Goal: Task Accomplishment & Management: Use online tool/utility

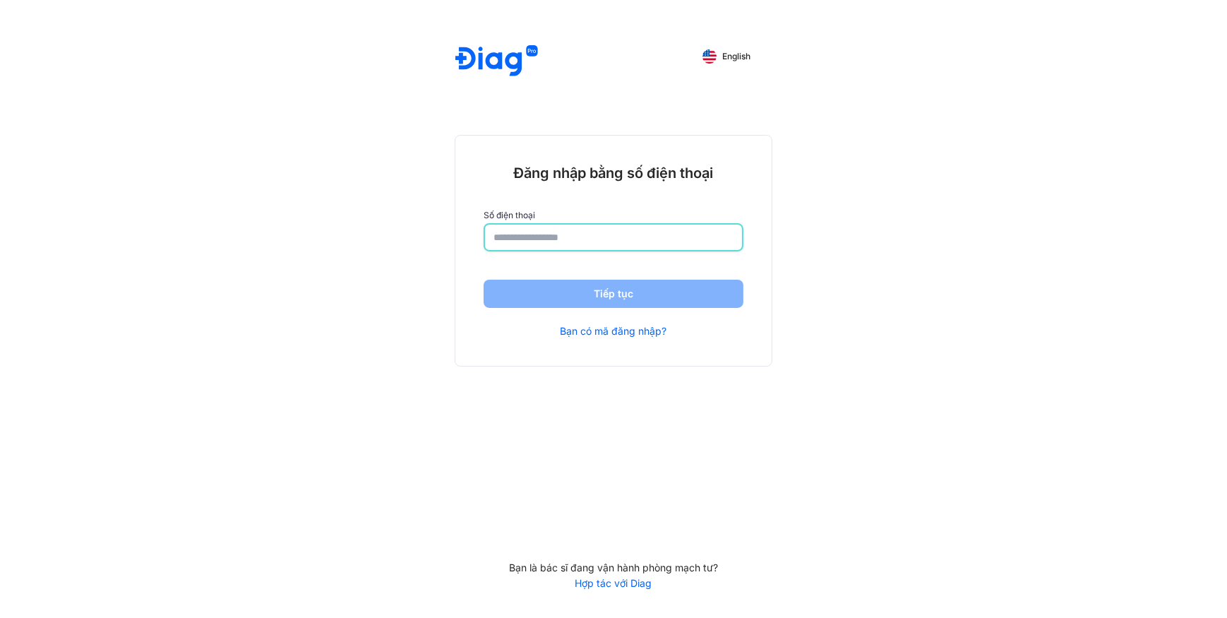
click at [557, 239] on input "number" at bounding box center [614, 237] width 240 height 25
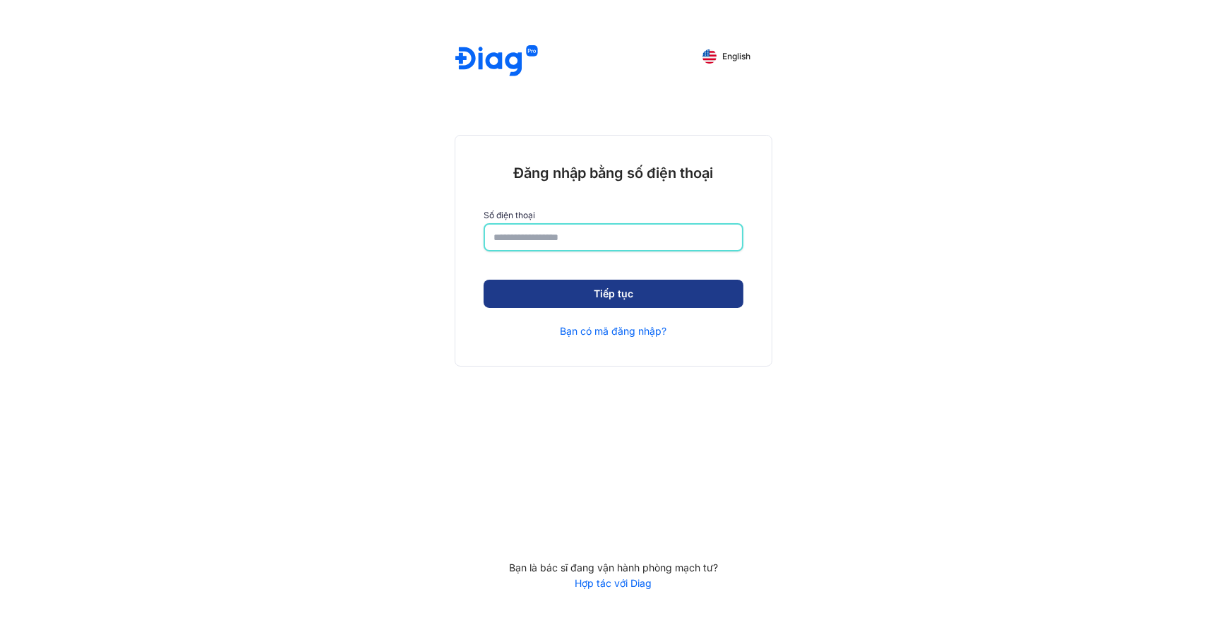
type input "**********"
click at [581, 304] on button "Tiếp tục" at bounding box center [614, 294] width 260 height 28
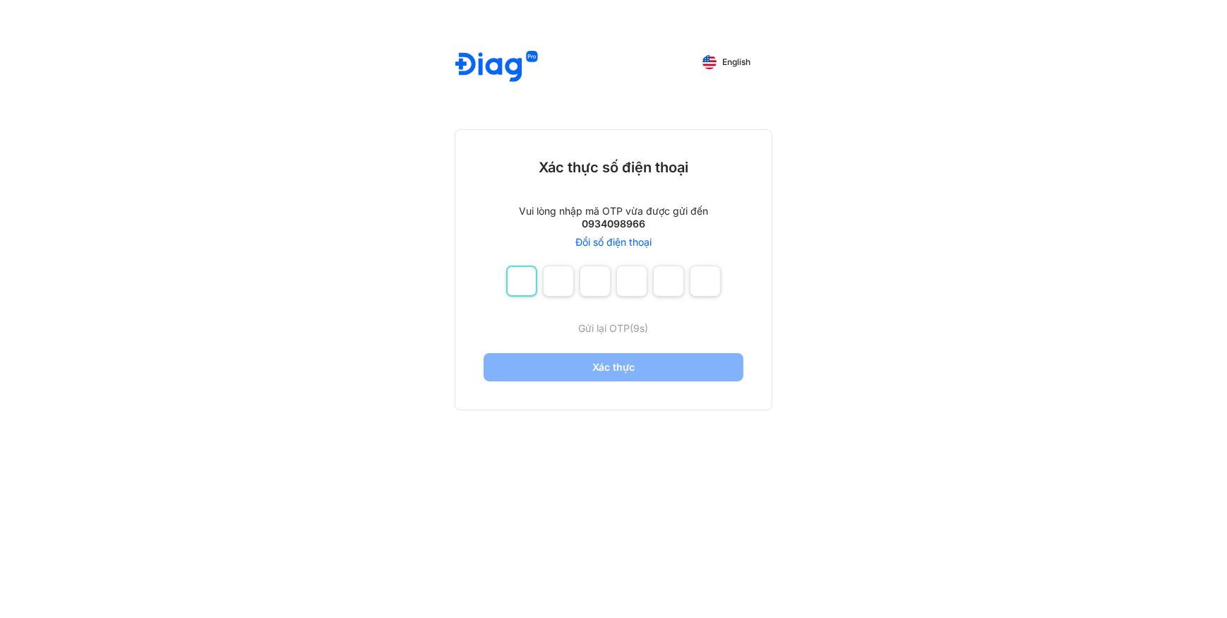
click at [526, 289] on input "number" at bounding box center [521, 280] width 31 height 31
type input "*"
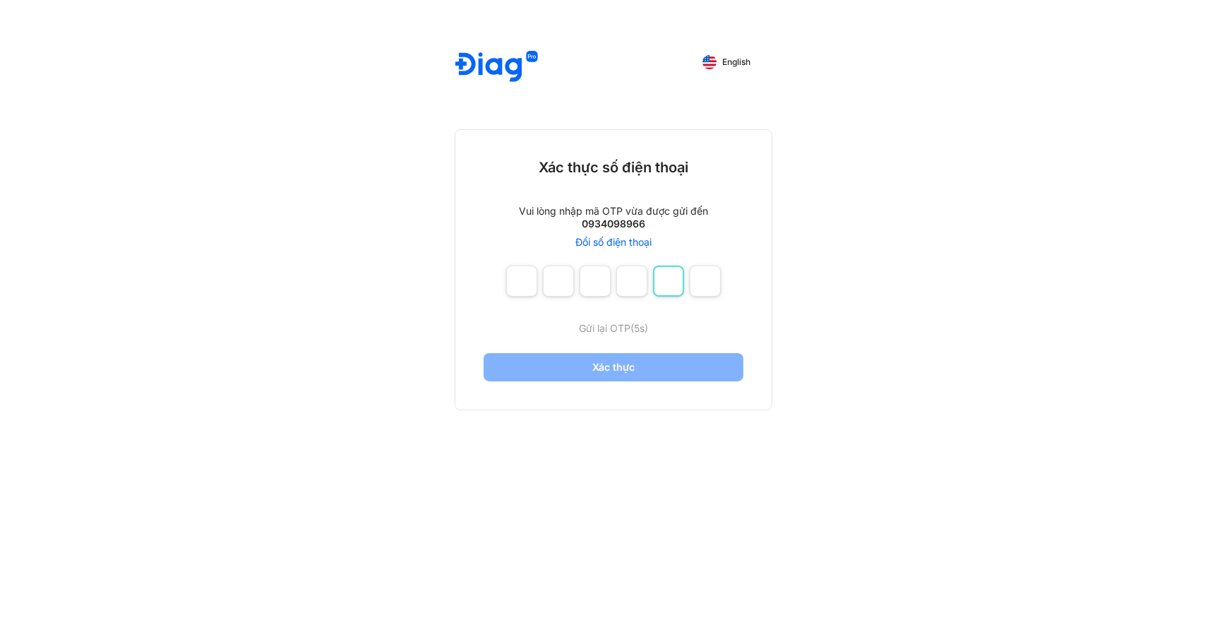
type input "*"
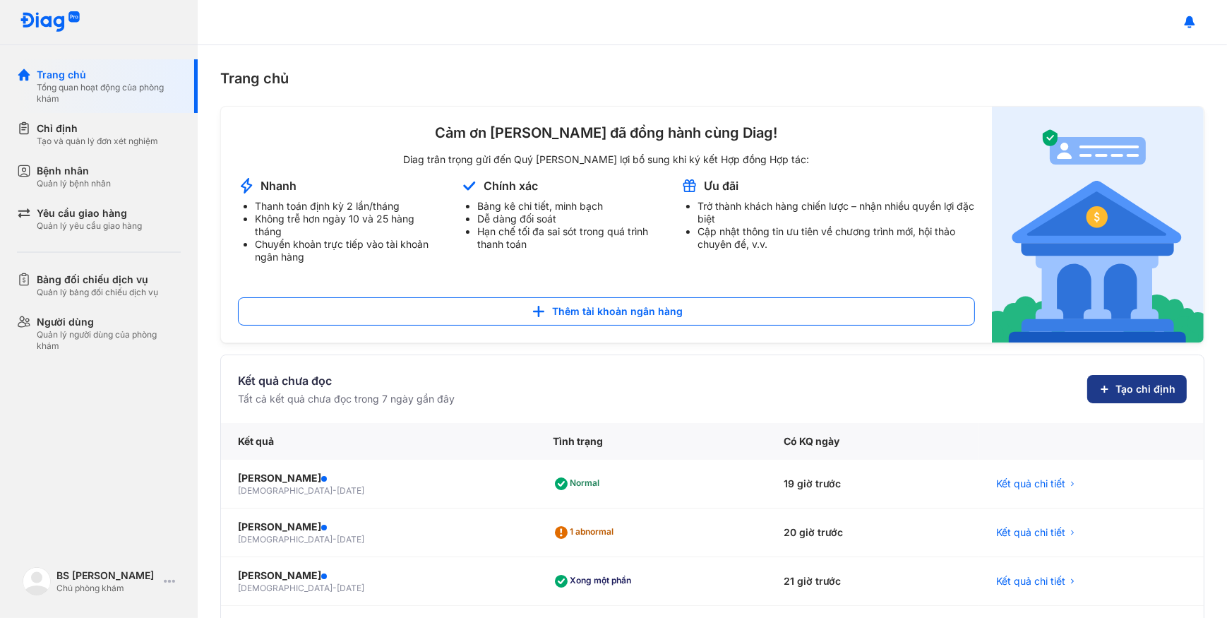
click at [1108, 396] on button "Tạo chỉ định" at bounding box center [1137, 389] width 100 height 28
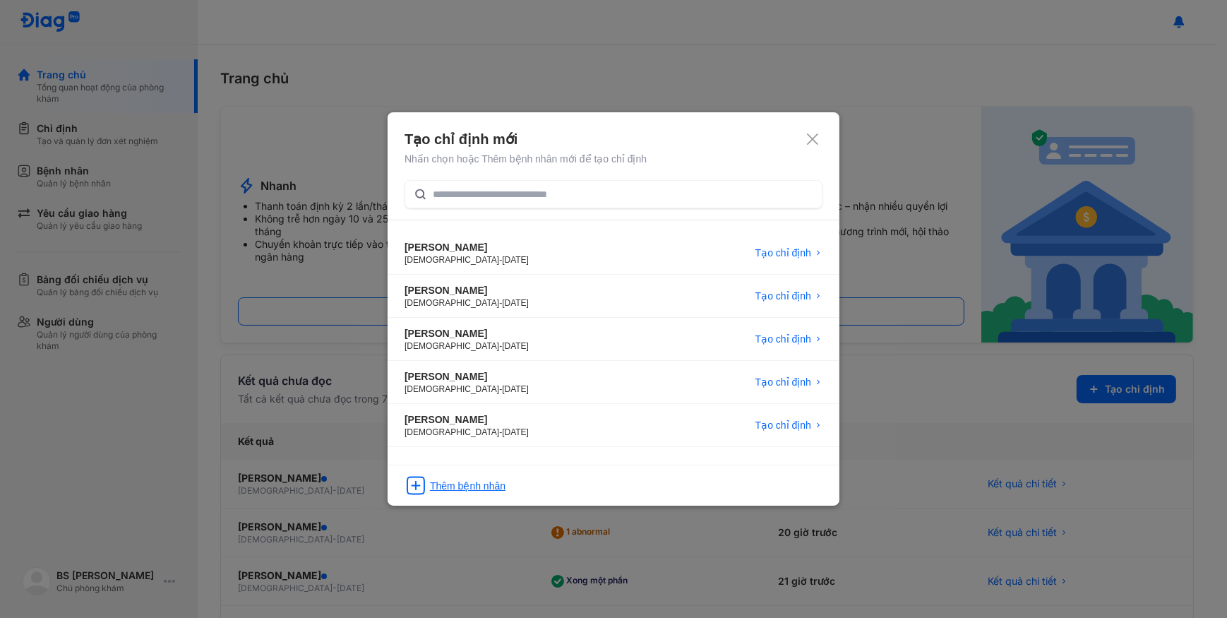
click at [482, 491] on div "Thêm bệnh nhân" at bounding box center [468, 486] width 76 height 14
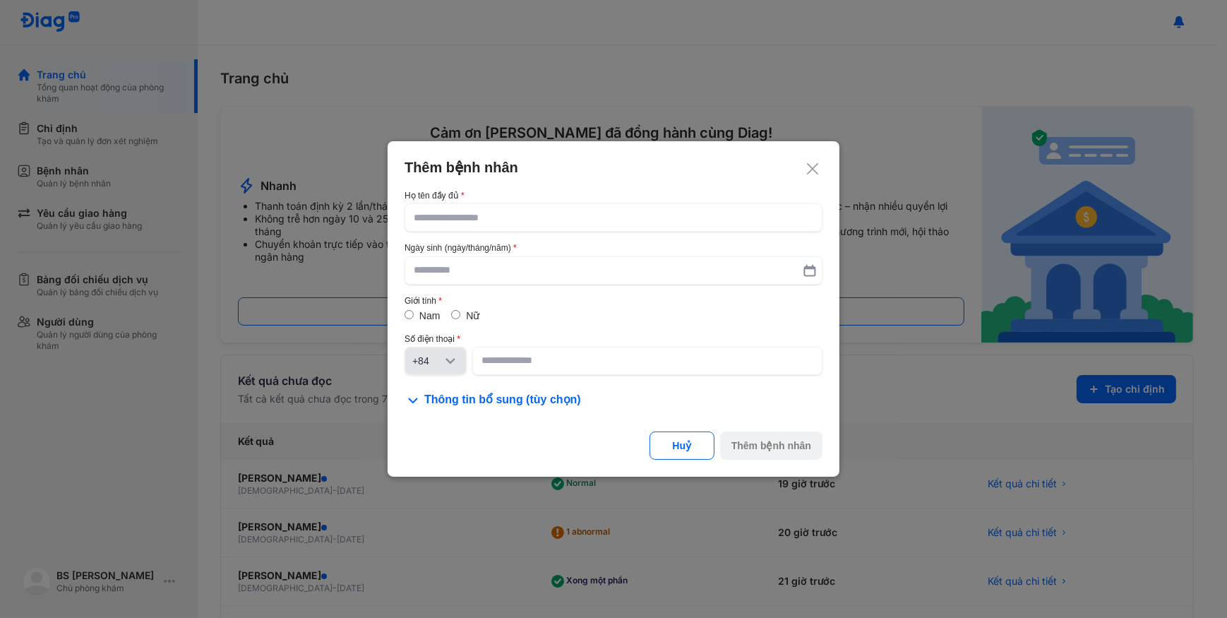
click at [121, 174] on div at bounding box center [613, 309] width 1227 height 618
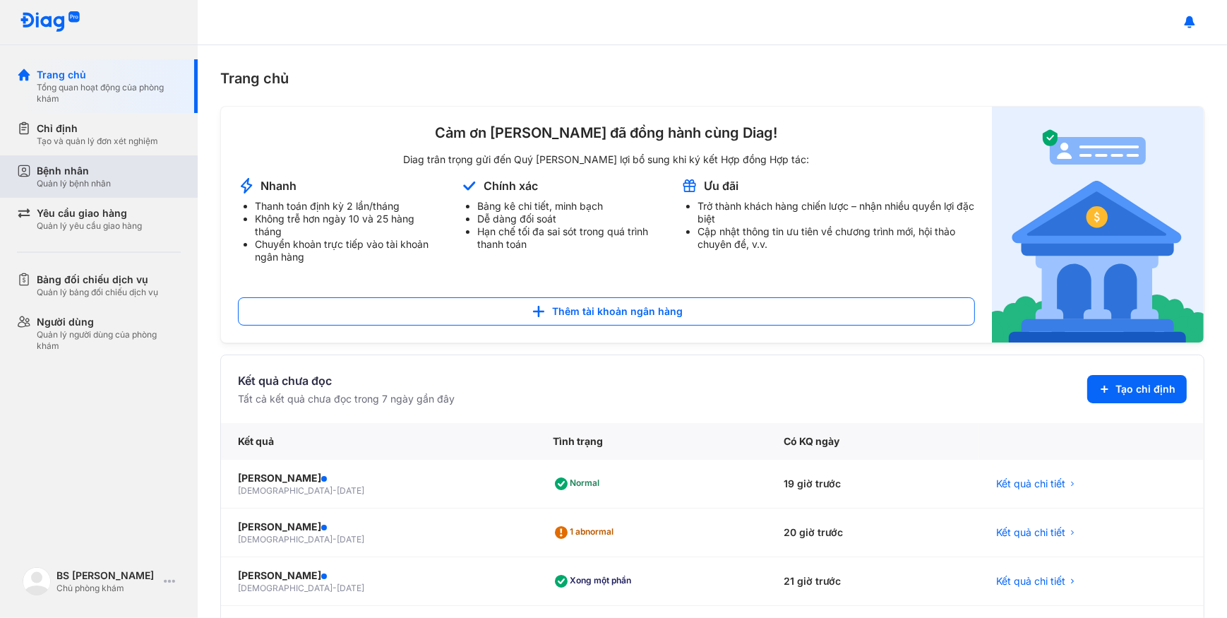
click at [116, 171] on div "Bệnh nhân Quản lý bệnh nhân" at bounding box center [109, 176] width 144 height 25
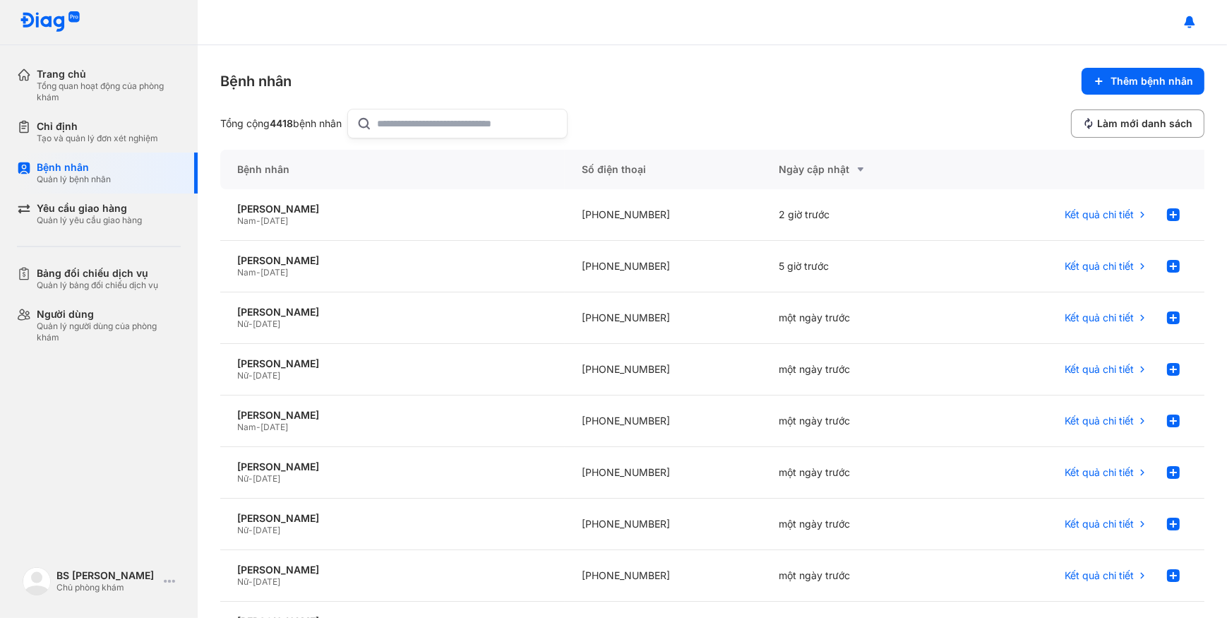
click at [442, 132] on input "text" at bounding box center [468, 123] width 181 height 28
paste input "**********"
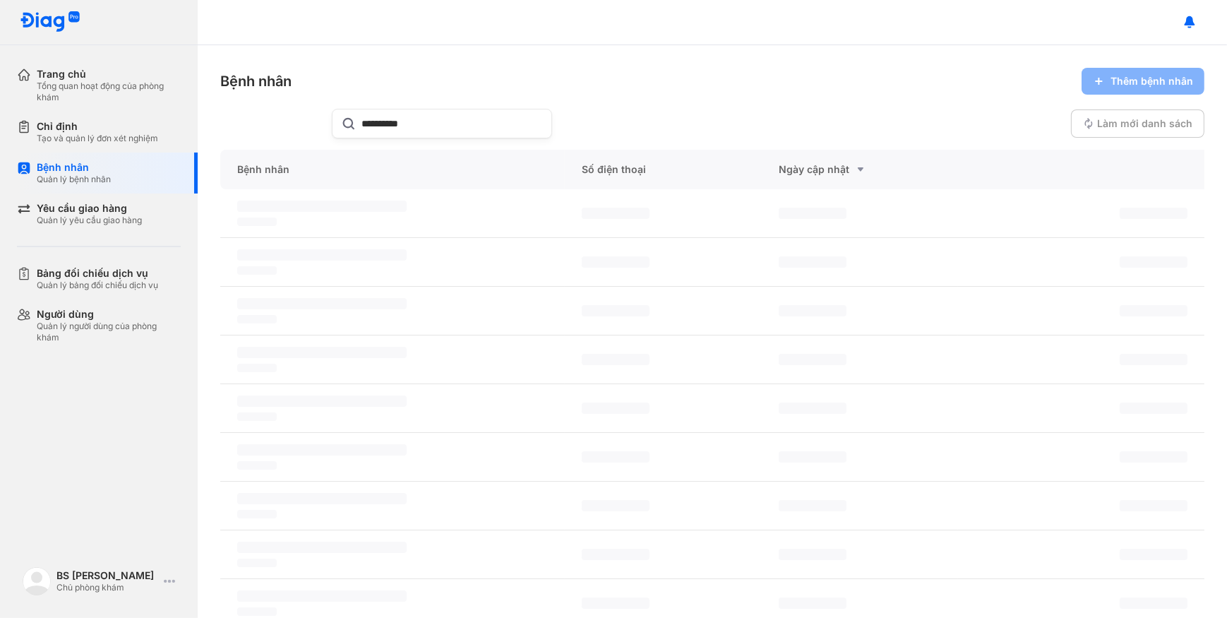
type input "**********"
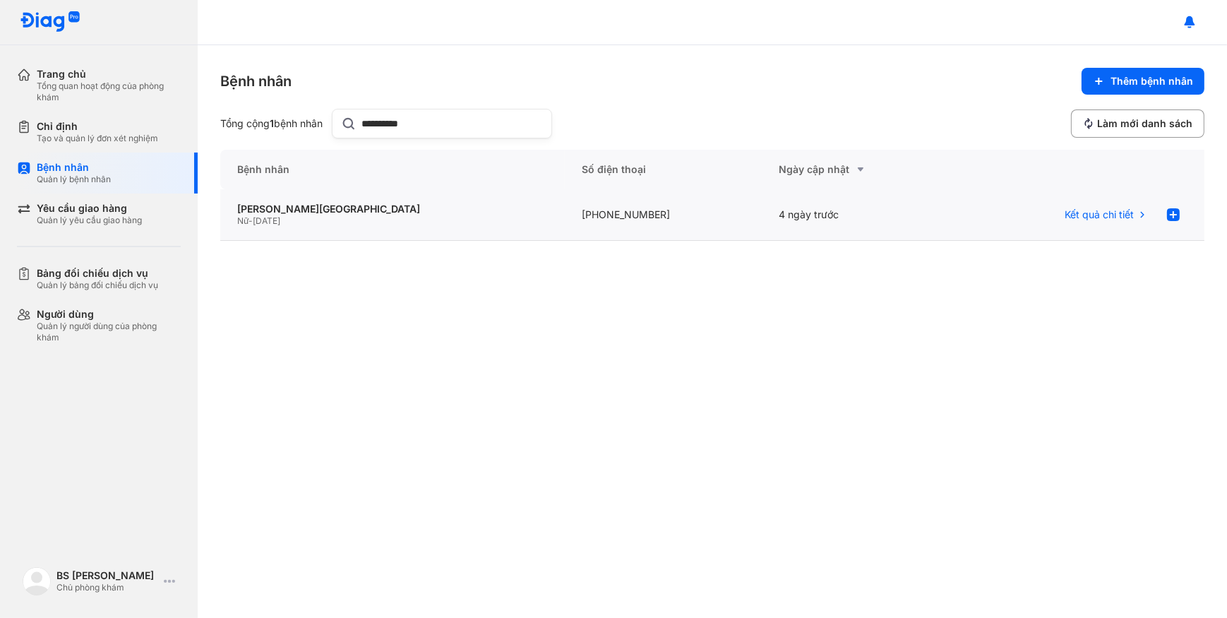
click at [397, 225] on div "Nữ - 21/01/1961" at bounding box center [392, 220] width 311 height 11
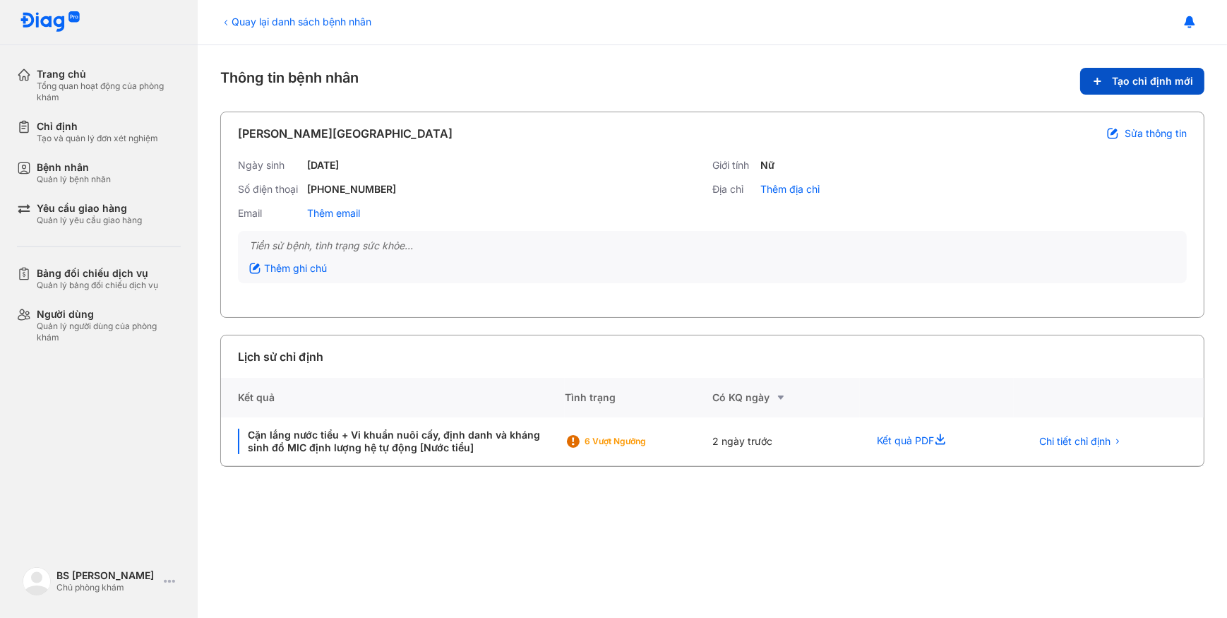
click at [1120, 77] on span "Tạo chỉ định mới" at bounding box center [1152, 81] width 81 height 13
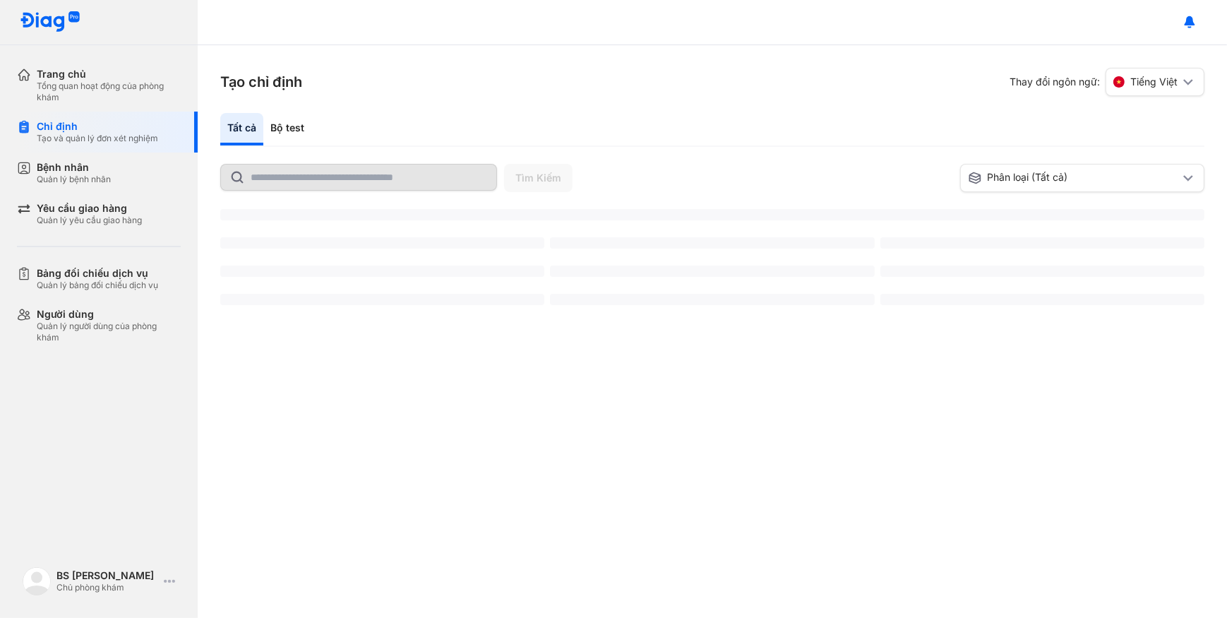
click at [354, 185] on input "text" at bounding box center [369, 177] width 237 height 25
click at [346, 176] on input "text" at bounding box center [369, 177] width 237 height 25
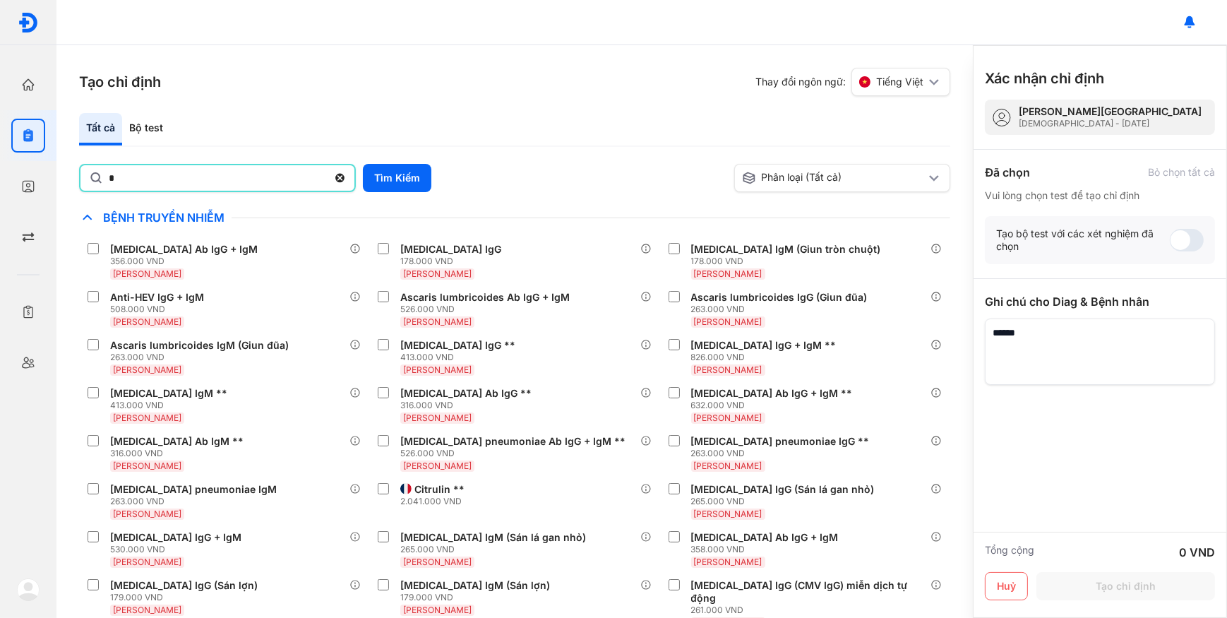
type input "***"
click at [409, 172] on button "Tìm Kiếm" at bounding box center [397, 178] width 68 height 28
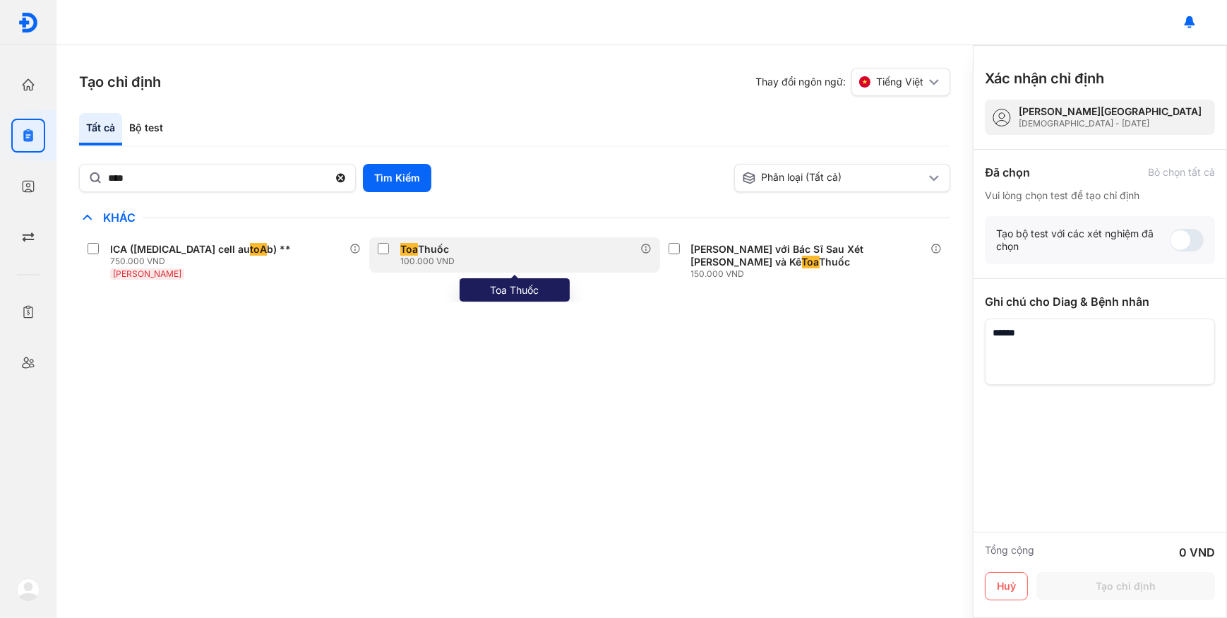
click at [455, 266] on div "100.000 VND" at bounding box center [427, 261] width 54 height 11
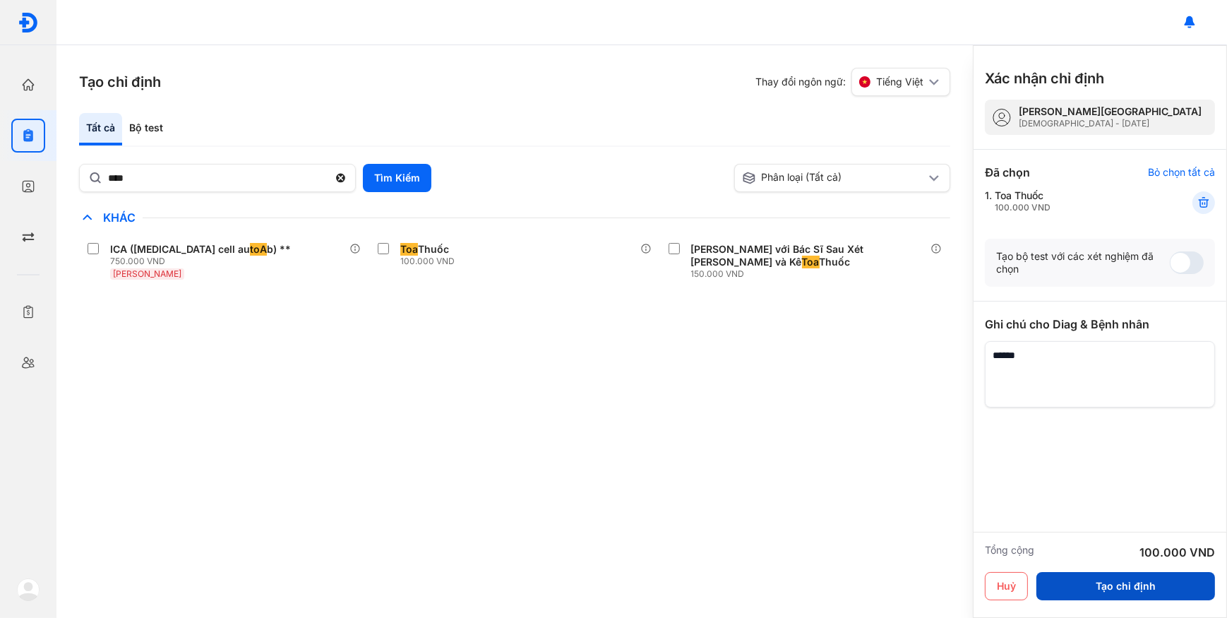
click at [1113, 590] on button "Tạo chỉ định" at bounding box center [1125, 586] width 179 height 28
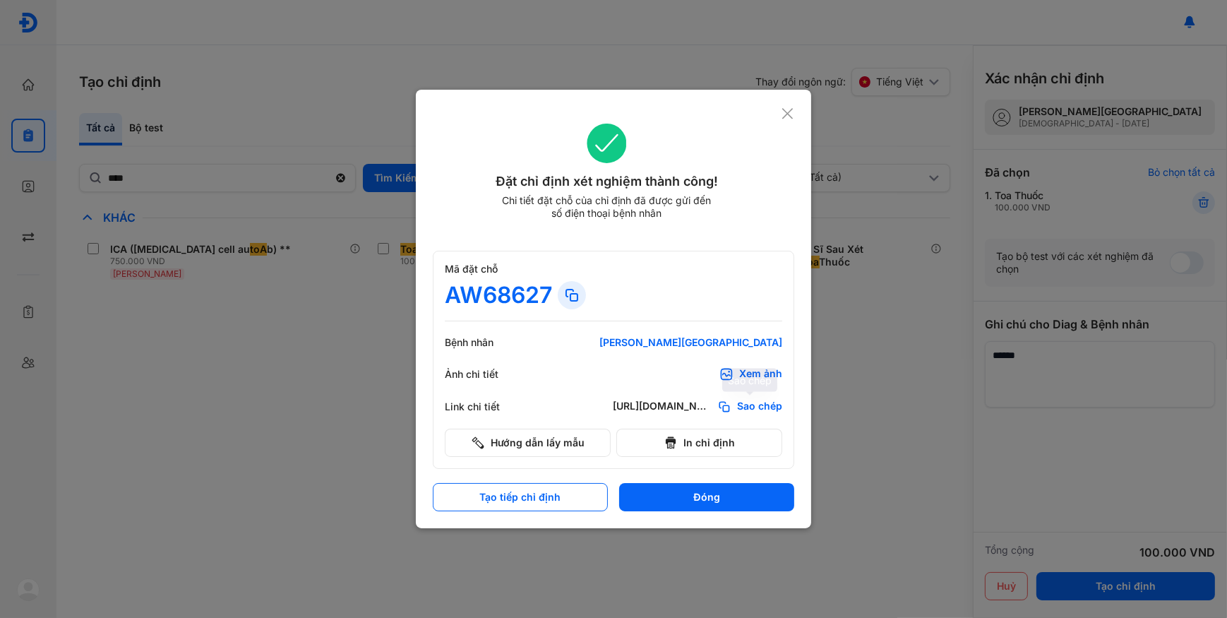
drag, startPoint x: 762, startPoint y: 405, endPoint x: 777, endPoint y: 214, distance: 191.3
click at [763, 404] on span "Sao chép" at bounding box center [759, 407] width 45 height 14
click at [765, 372] on div "Xem ảnh" at bounding box center [760, 374] width 43 height 14
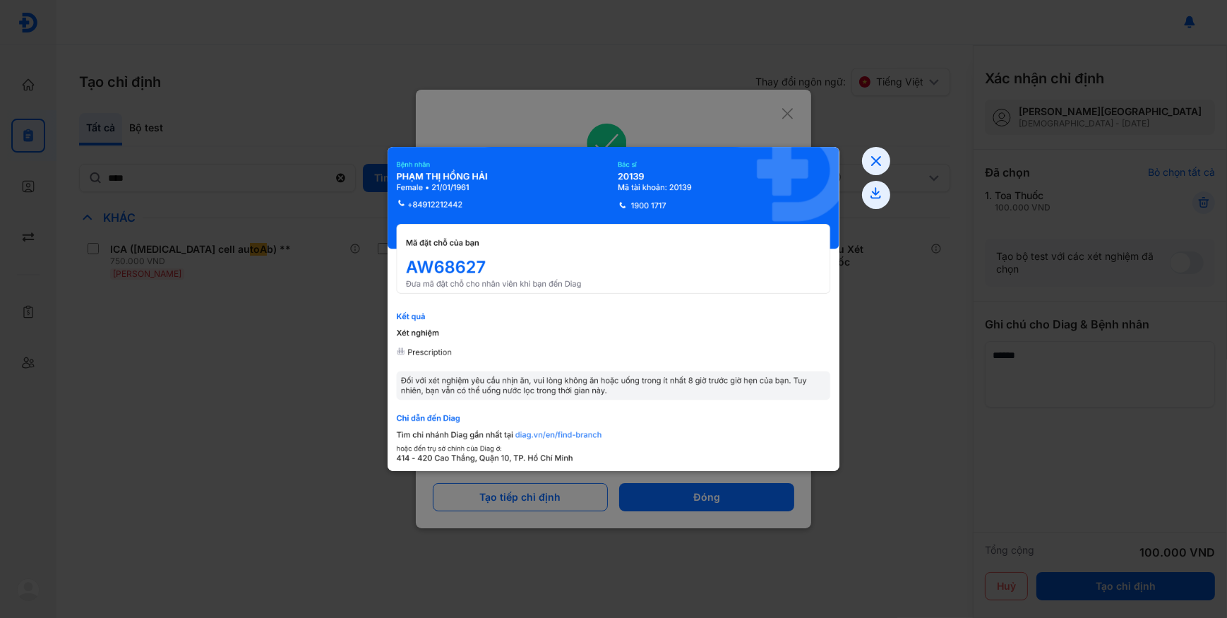
drag, startPoint x: 367, startPoint y: 119, endPoint x: 714, endPoint y: 388, distance: 438.8
click at [714, 395] on div at bounding box center [613, 309] width 1227 height 618
